Goal: Information Seeking & Learning: Learn about a topic

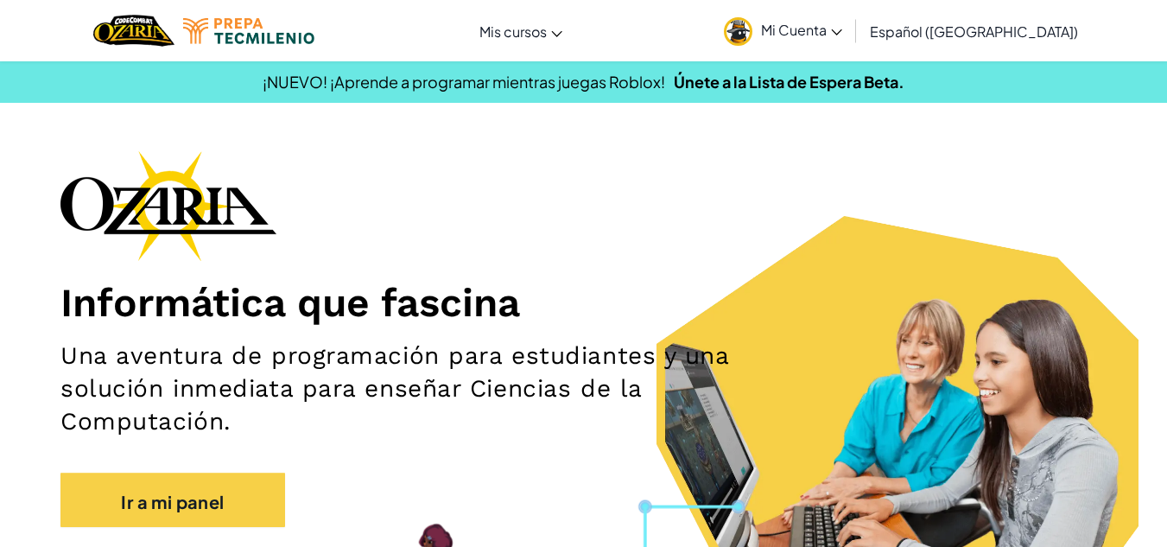
click at [965, 244] on div "Informática que fascina Una aventura de programación para estudiantes y una sol…" at bounding box center [583, 347] width 1046 height 394
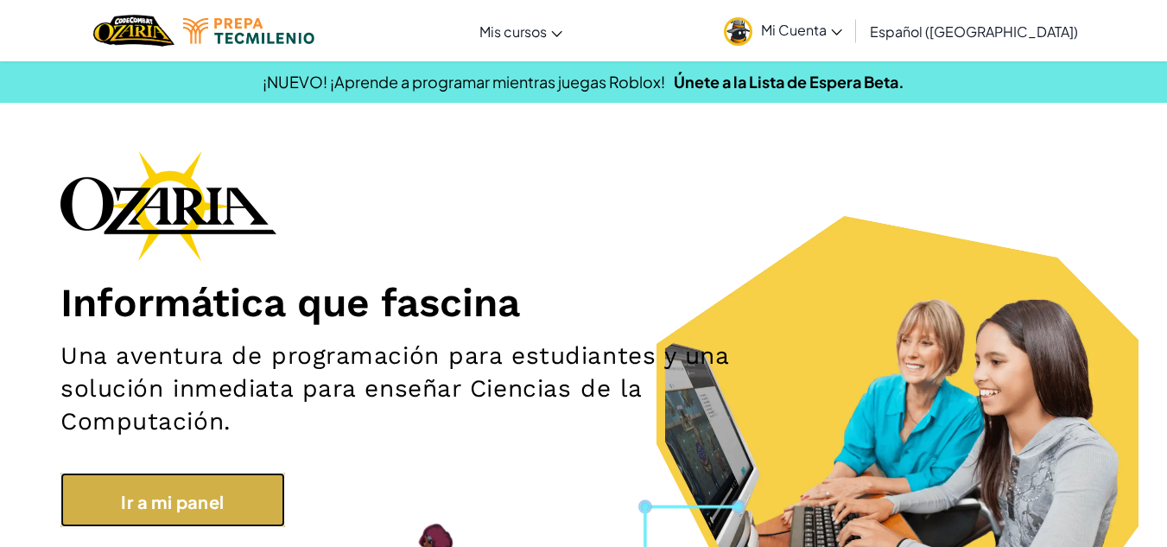
click at [285, 485] on link "Ir a mi panel" at bounding box center [172, 500] width 225 height 55
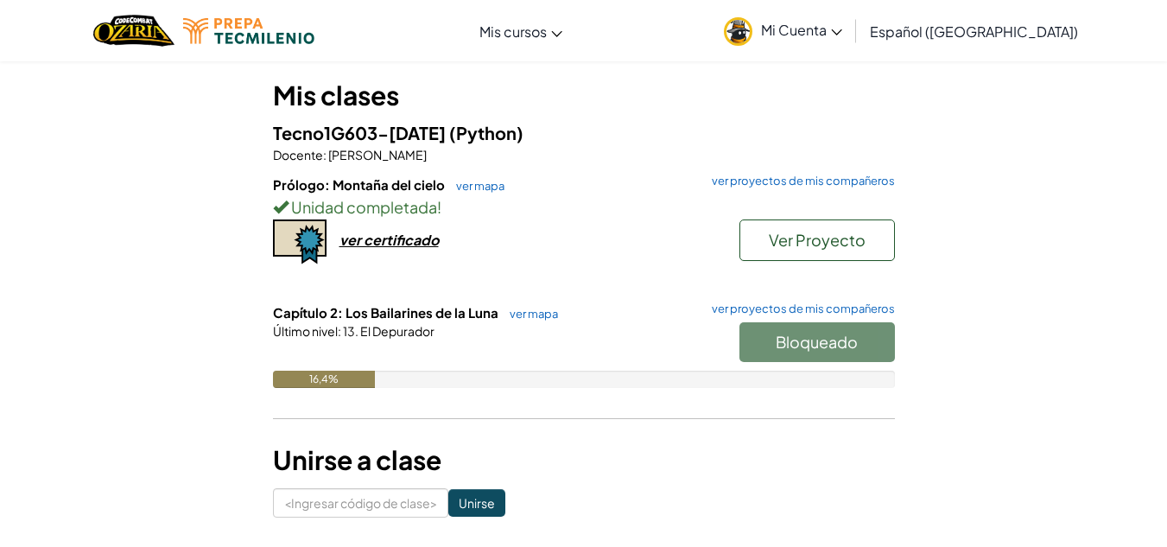
scroll to position [253, 0]
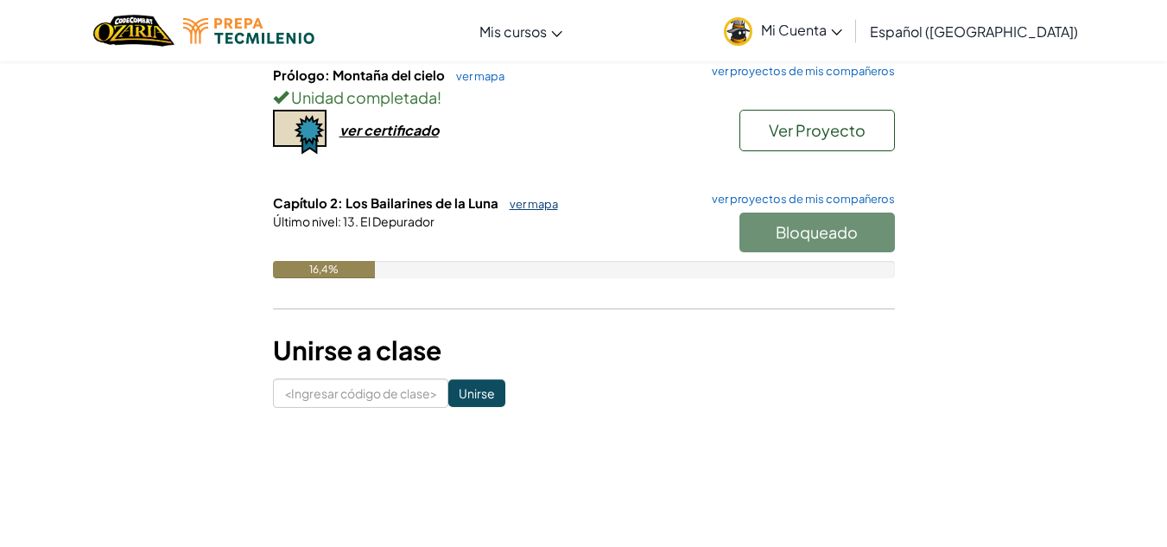
click at [536, 198] on font "ver mapa" at bounding box center [534, 204] width 48 height 14
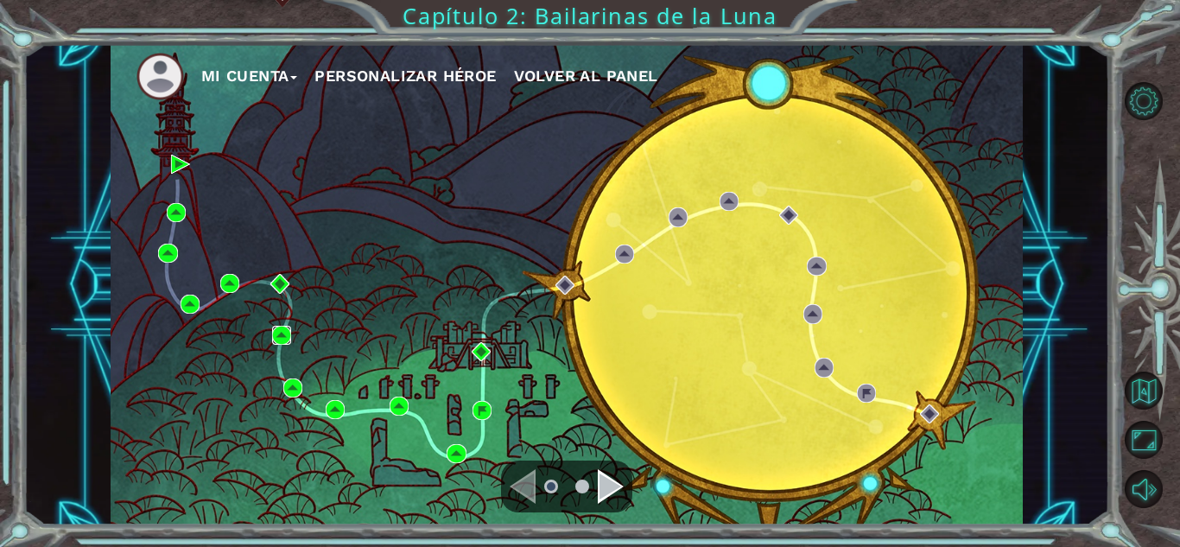
click at [276, 333] on img at bounding box center [281, 335] width 19 height 19
